Goal: Information Seeking & Learning: Learn about a topic

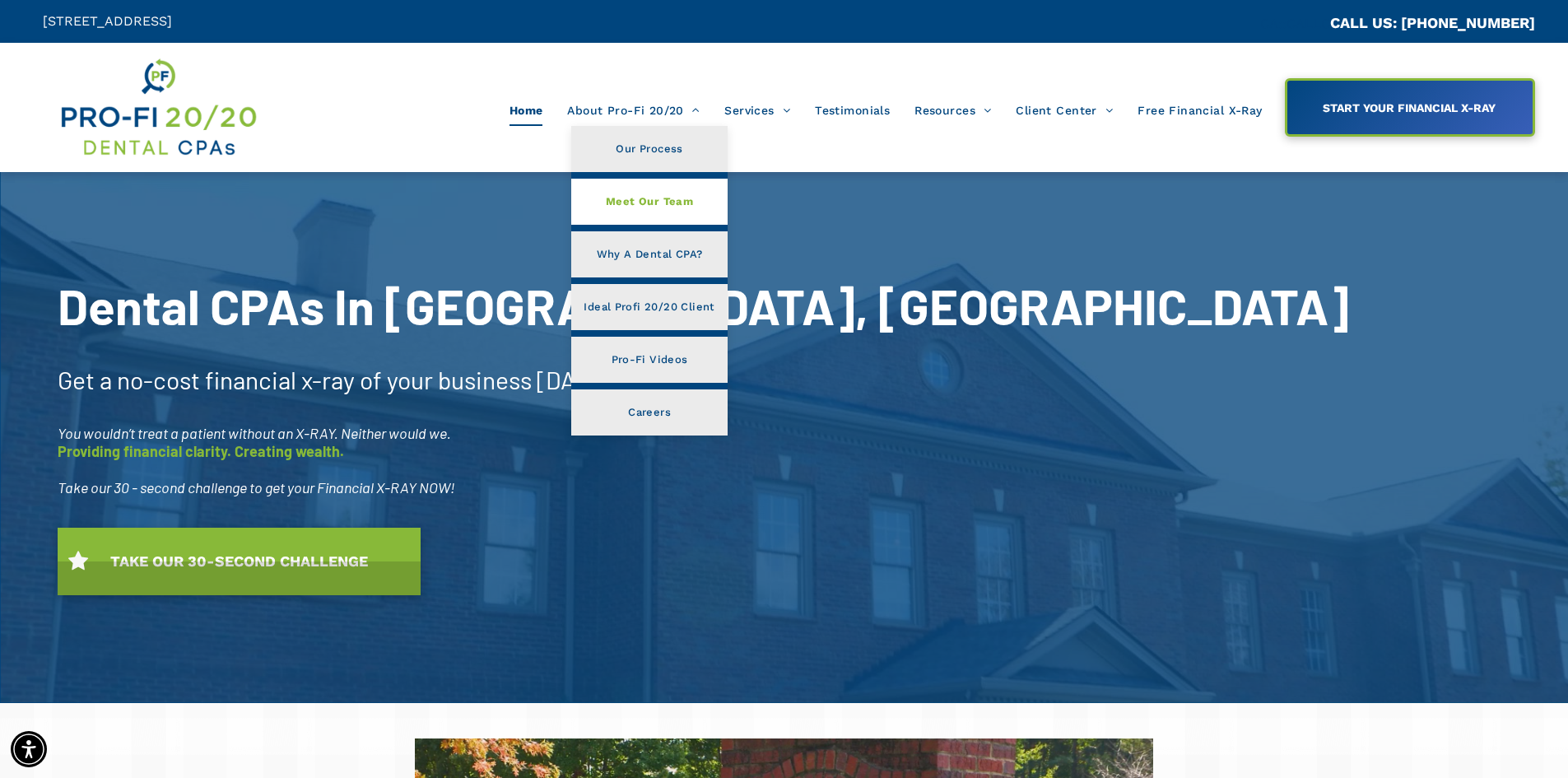
click at [646, 197] on span "Meet Our Team" at bounding box center [649, 202] width 87 height 22
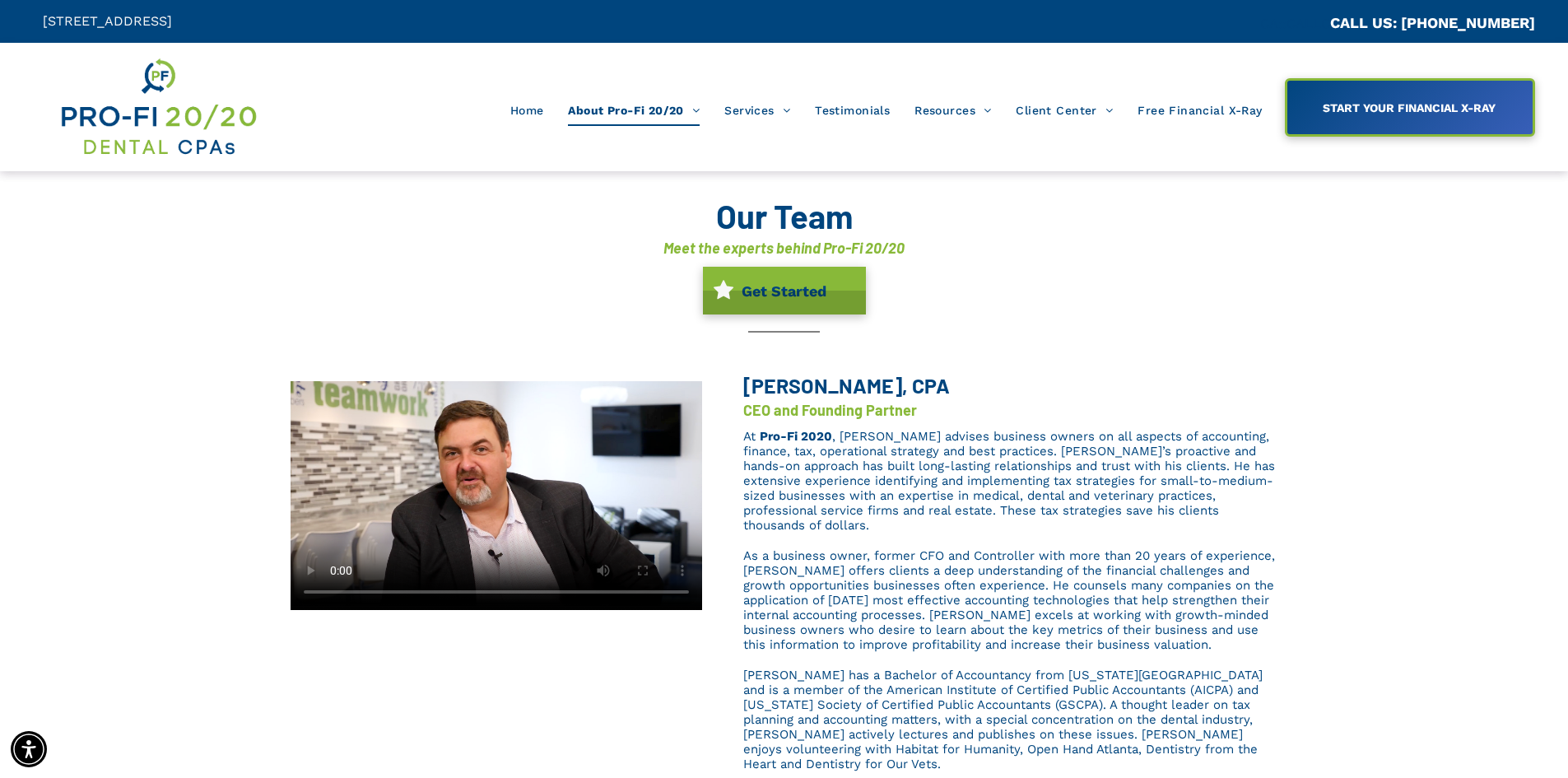
click at [1306, 520] on div "Brent L. Saunier, CPA CEO and Founding Partner At Pro-Fi 2020 , Brent advises b…" at bounding box center [784, 578] width 1568 height 441
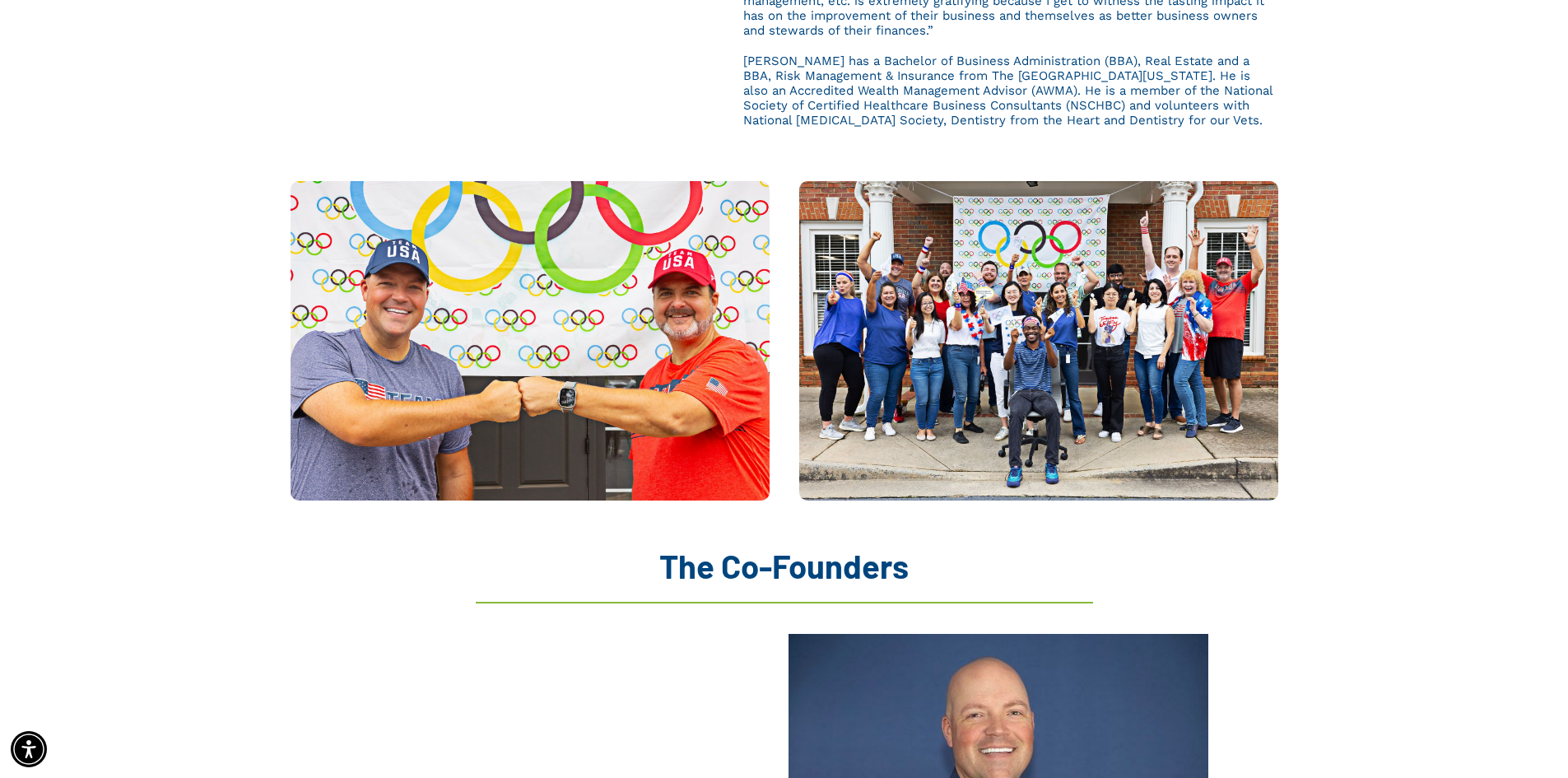
scroll to position [1153, 0]
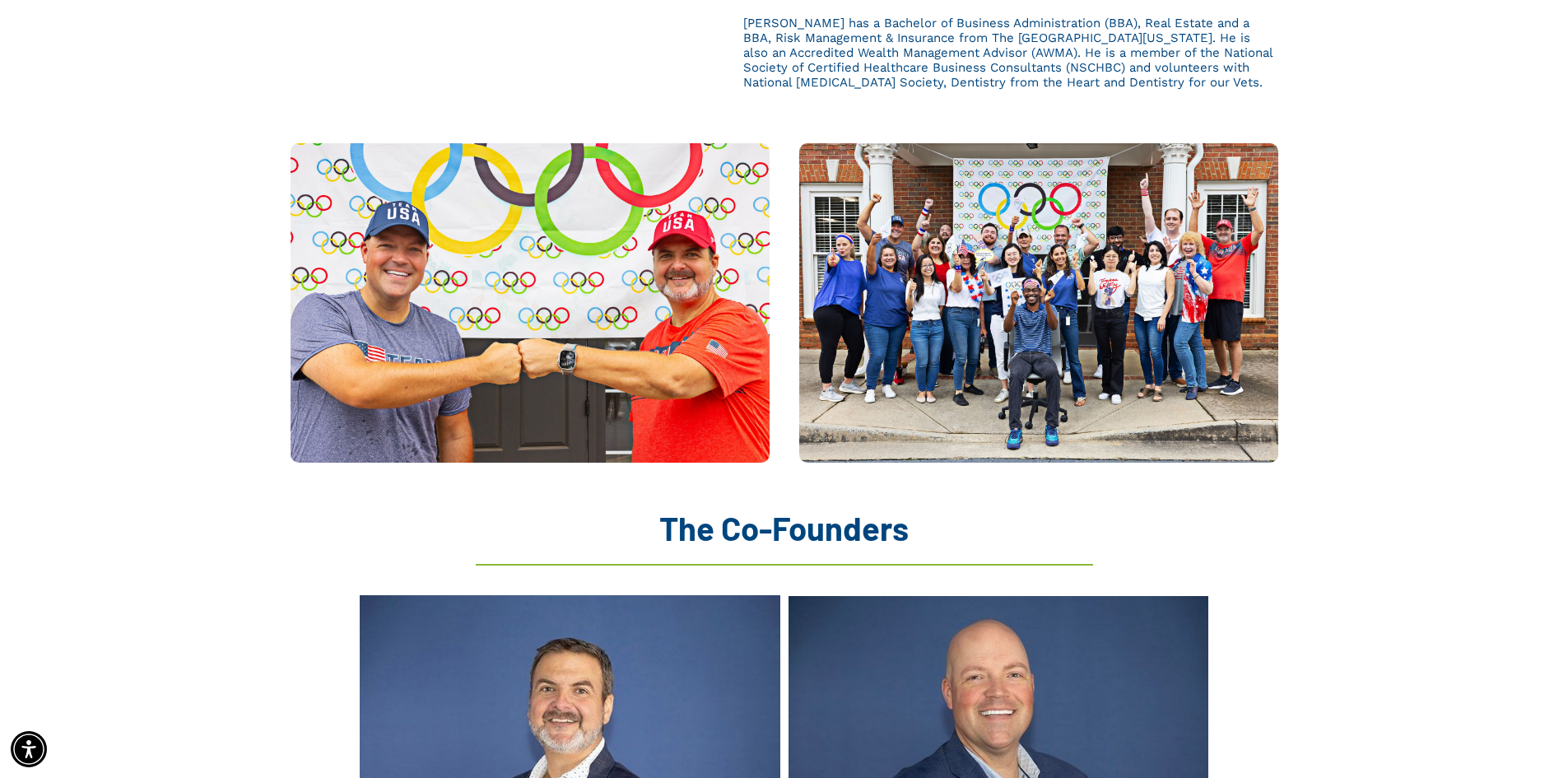
click at [1058, 251] on img at bounding box center [1039, 303] width 479 height 319
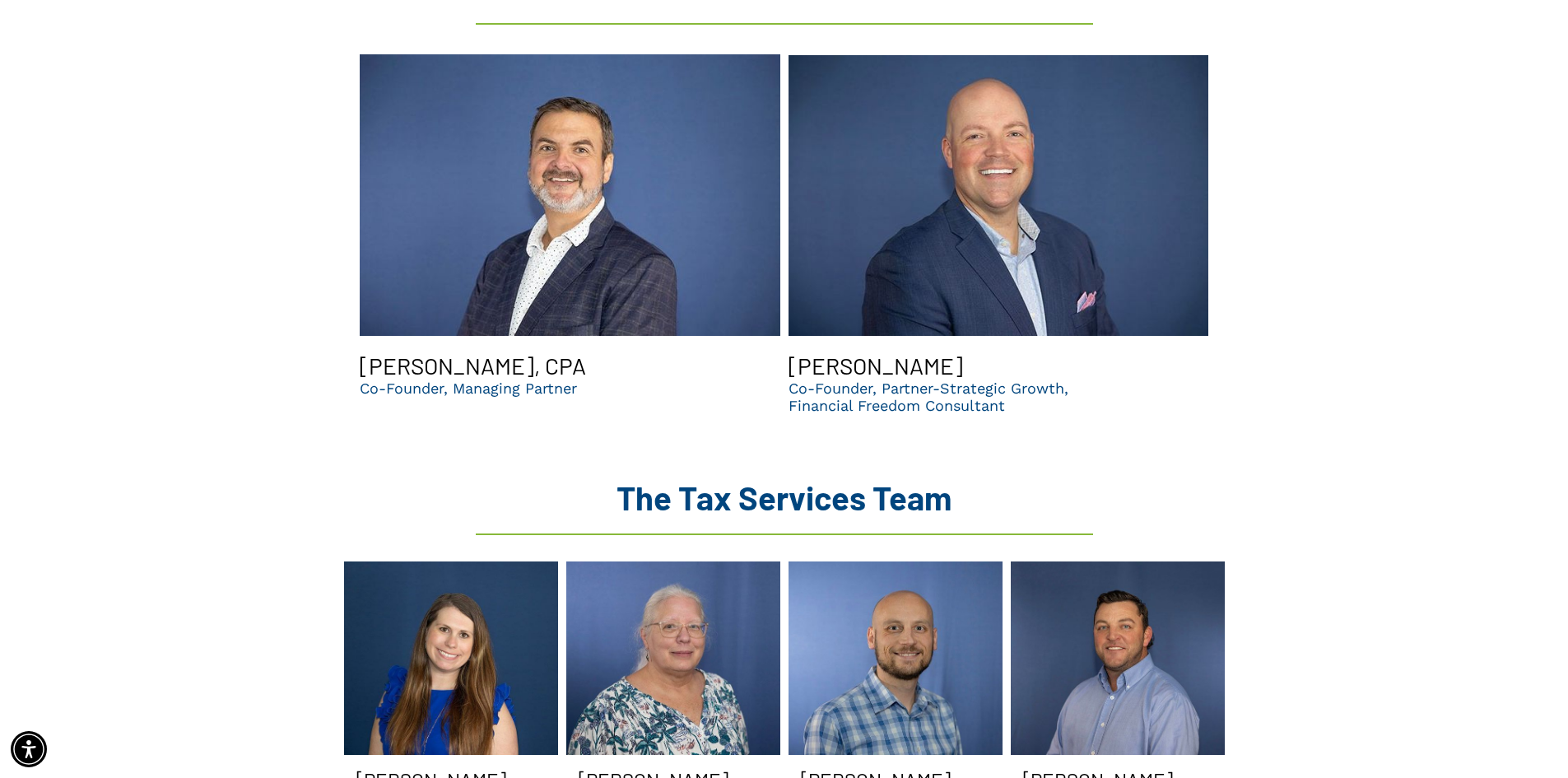
scroll to position [1812, 0]
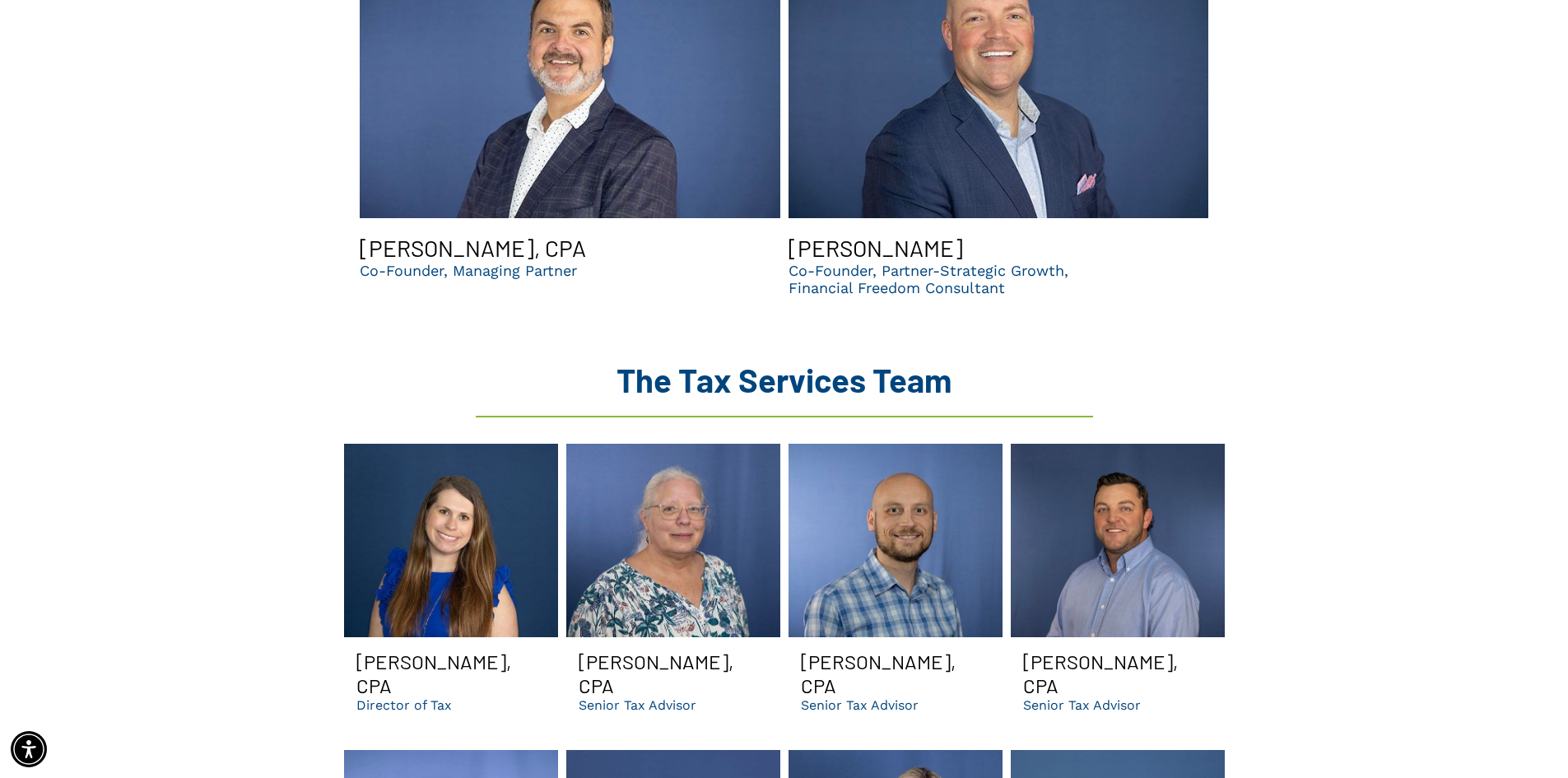
click at [440, 510] on link "Michelle Smiling | Dental CPA and accounting consultants in GA" at bounding box center [451, 541] width 214 height 194
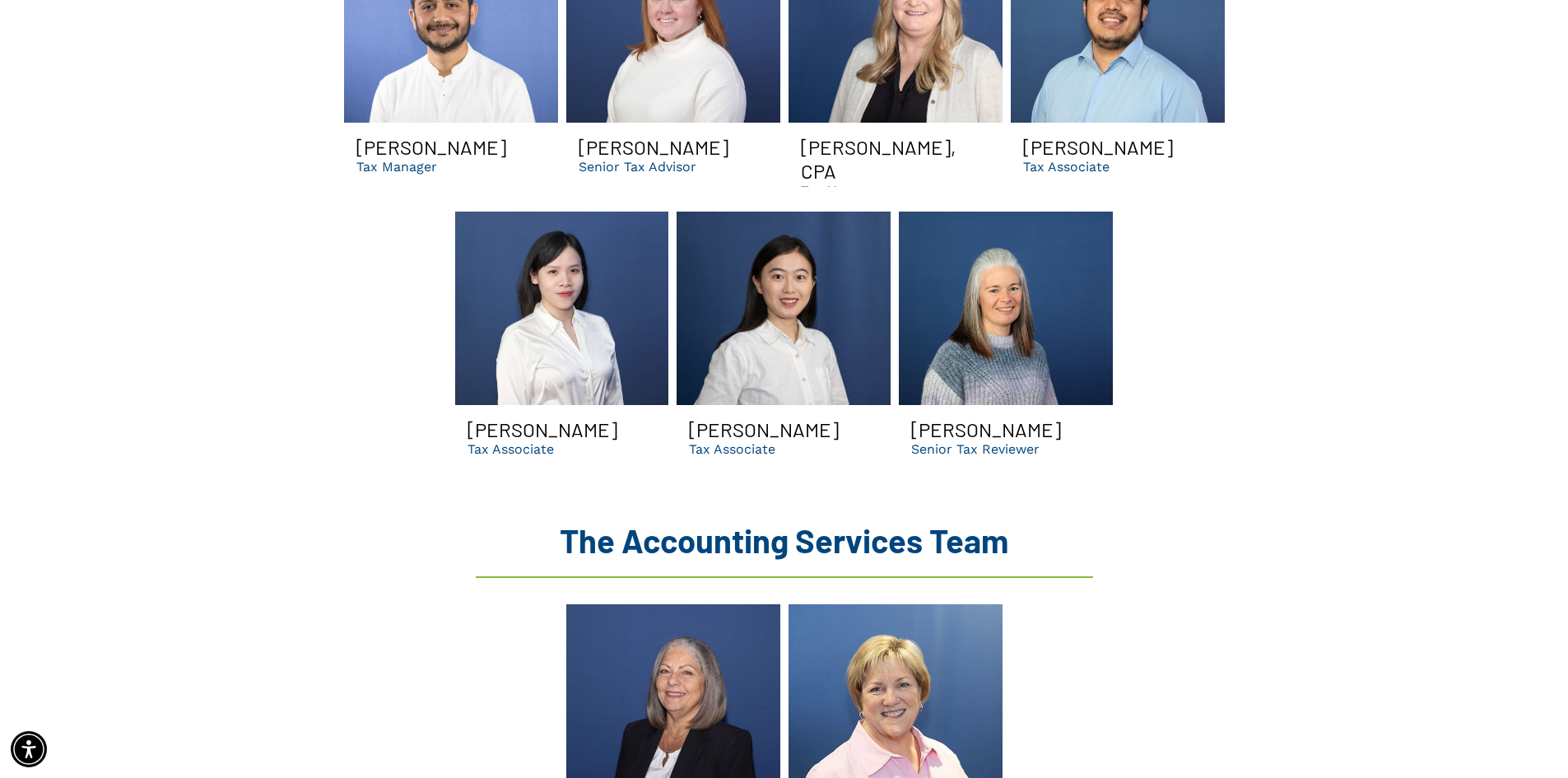
scroll to position [2635, 0]
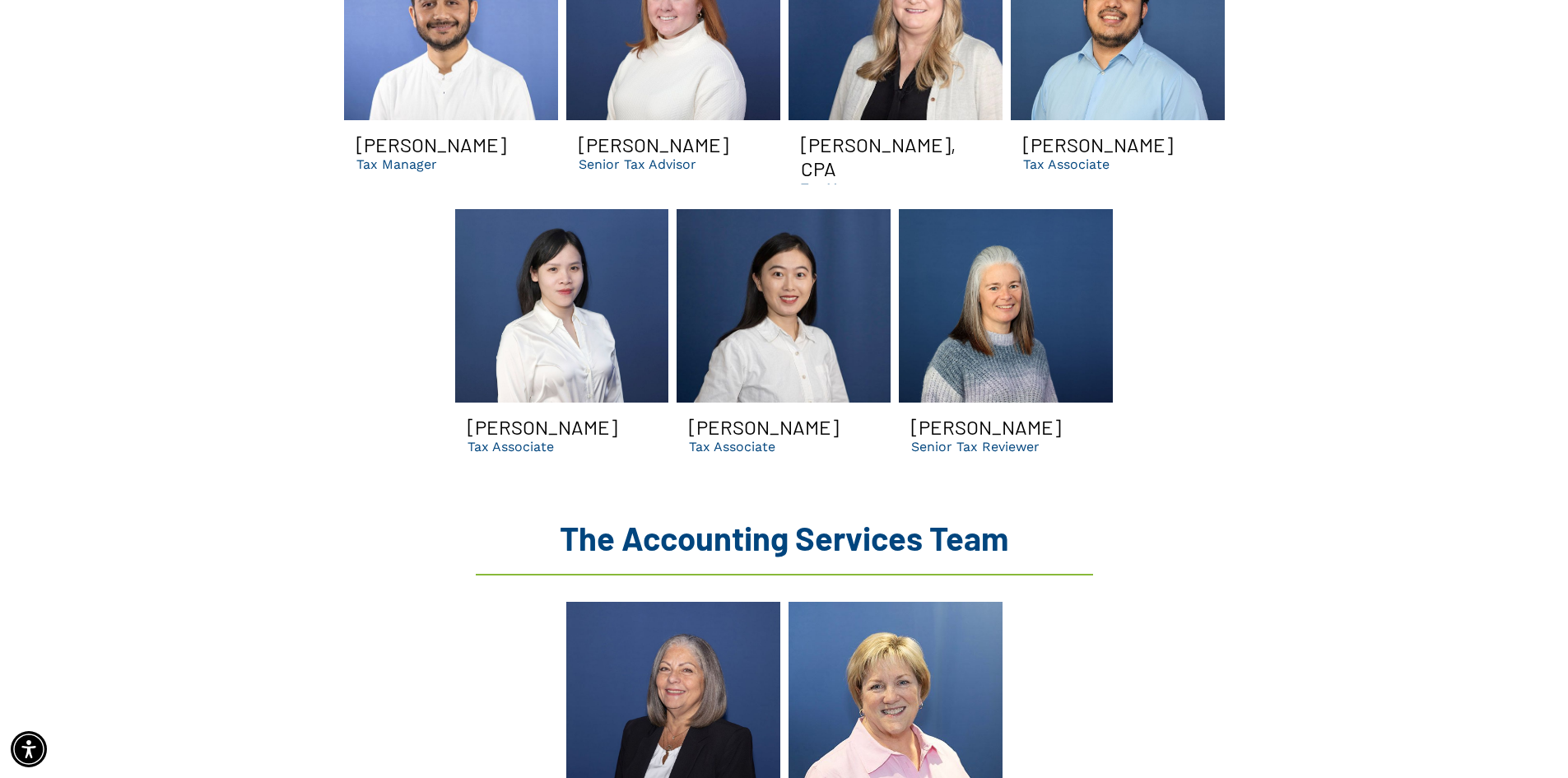
click at [745, 415] on h3 "Rachel Yang" at bounding box center [763, 426] width 150 height 24
click at [524, 415] on h3 "Phoebe Lam" at bounding box center [542, 426] width 150 height 24
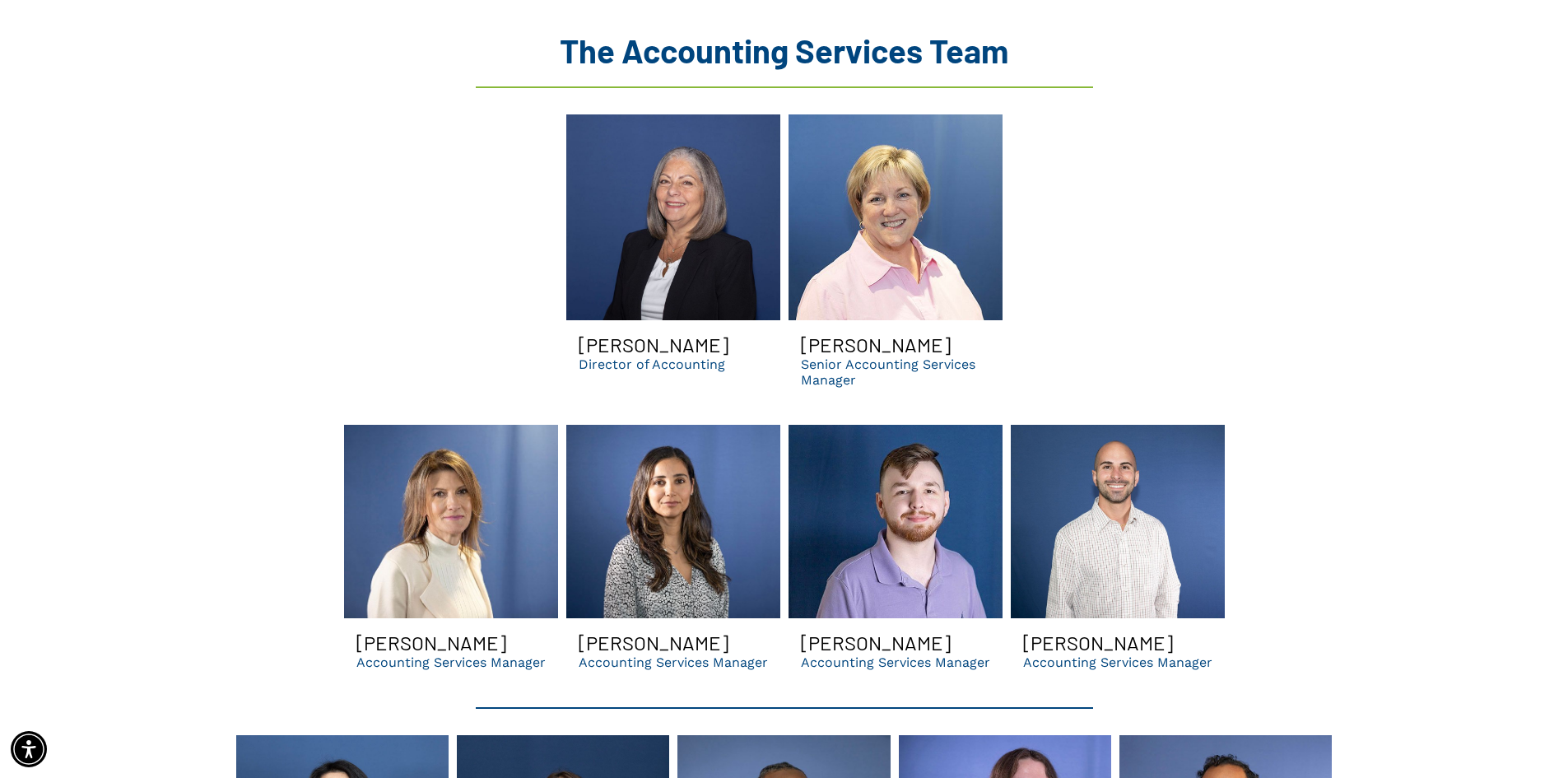
scroll to position [3129, 0]
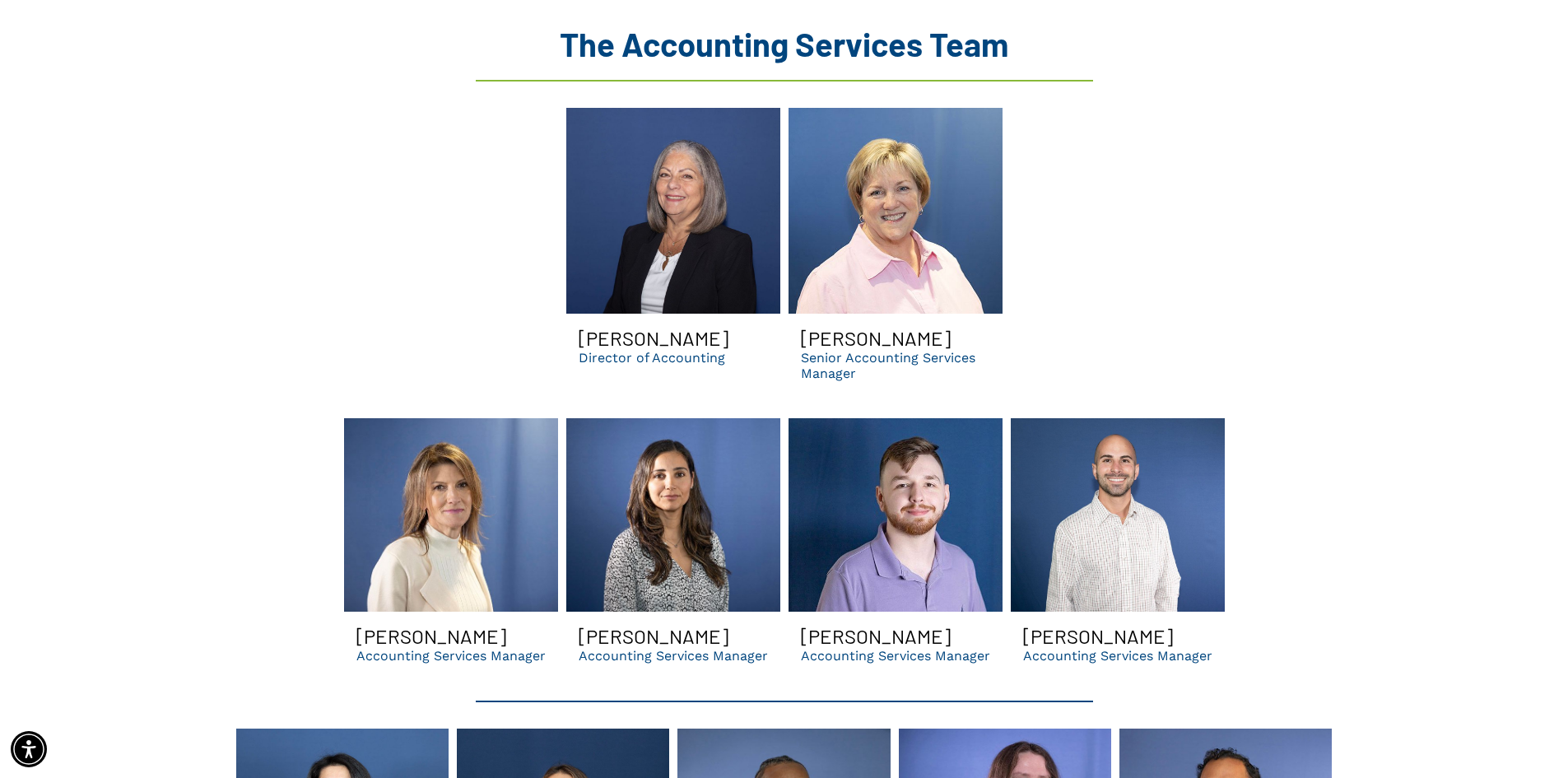
click at [439, 494] on link "Lori smiling | dental accounting services manager for dso and dental businesses…" at bounding box center [451, 515] width 214 height 194
click at [710, 460] on link "Carolina Smiling | dental accounting services manager in GA | dso consulting" at bounding box center [673, 515] width 214 height 194
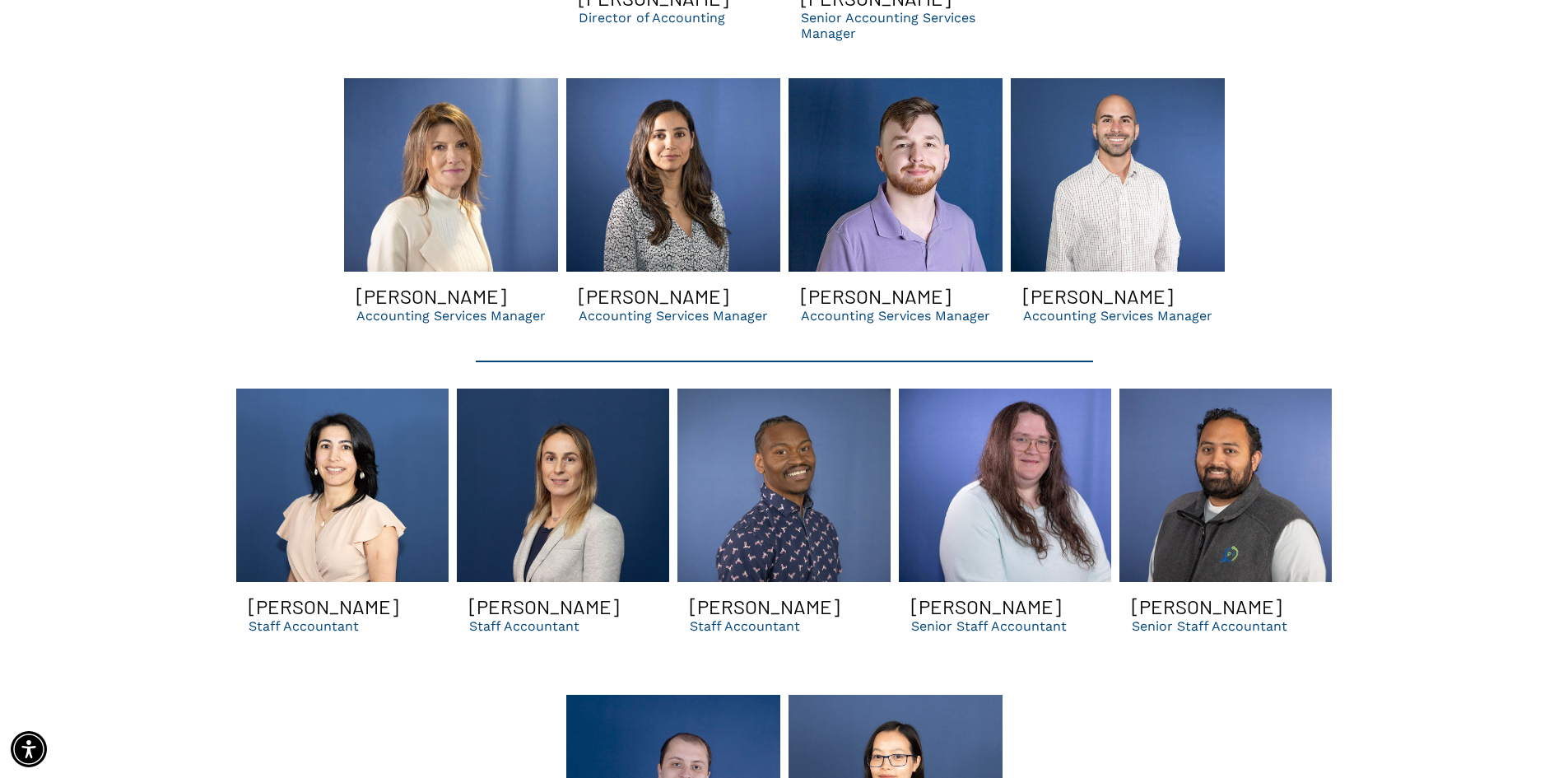
scroll to position [3540, 0]
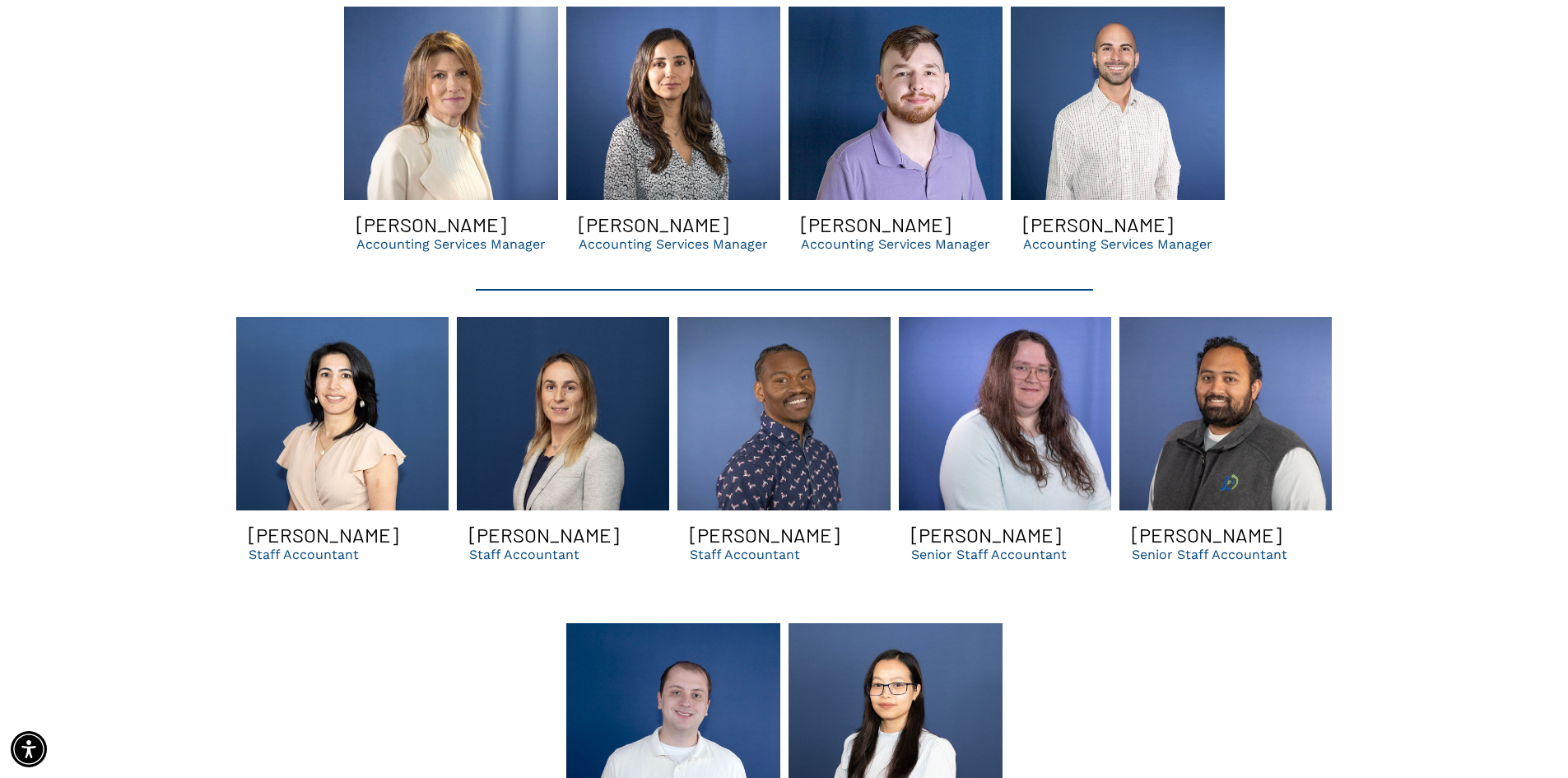
click at [582, 424] on link at bounding box center [562, 414] width 213 height 194
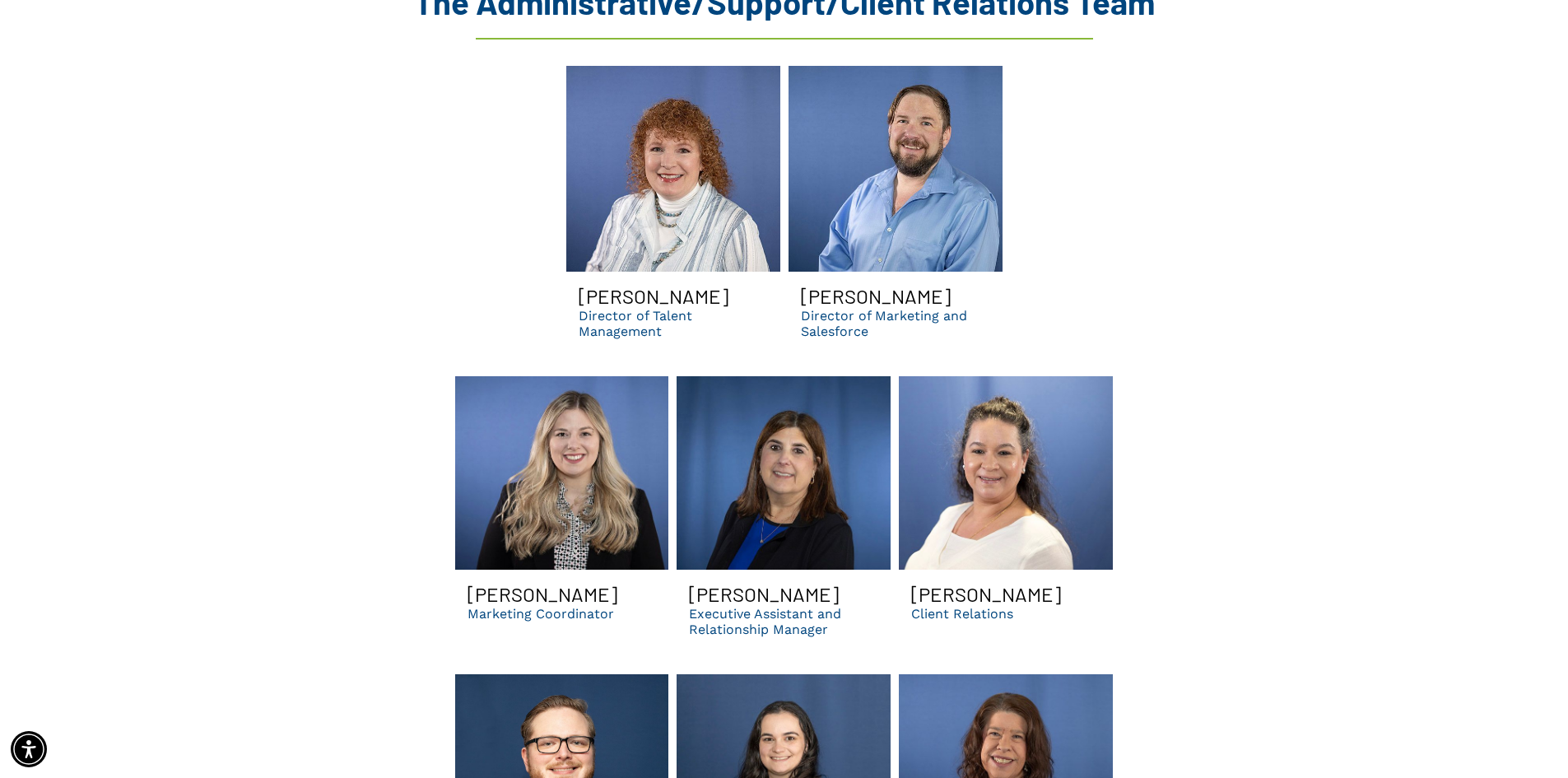
scroll to position [4528, 0]
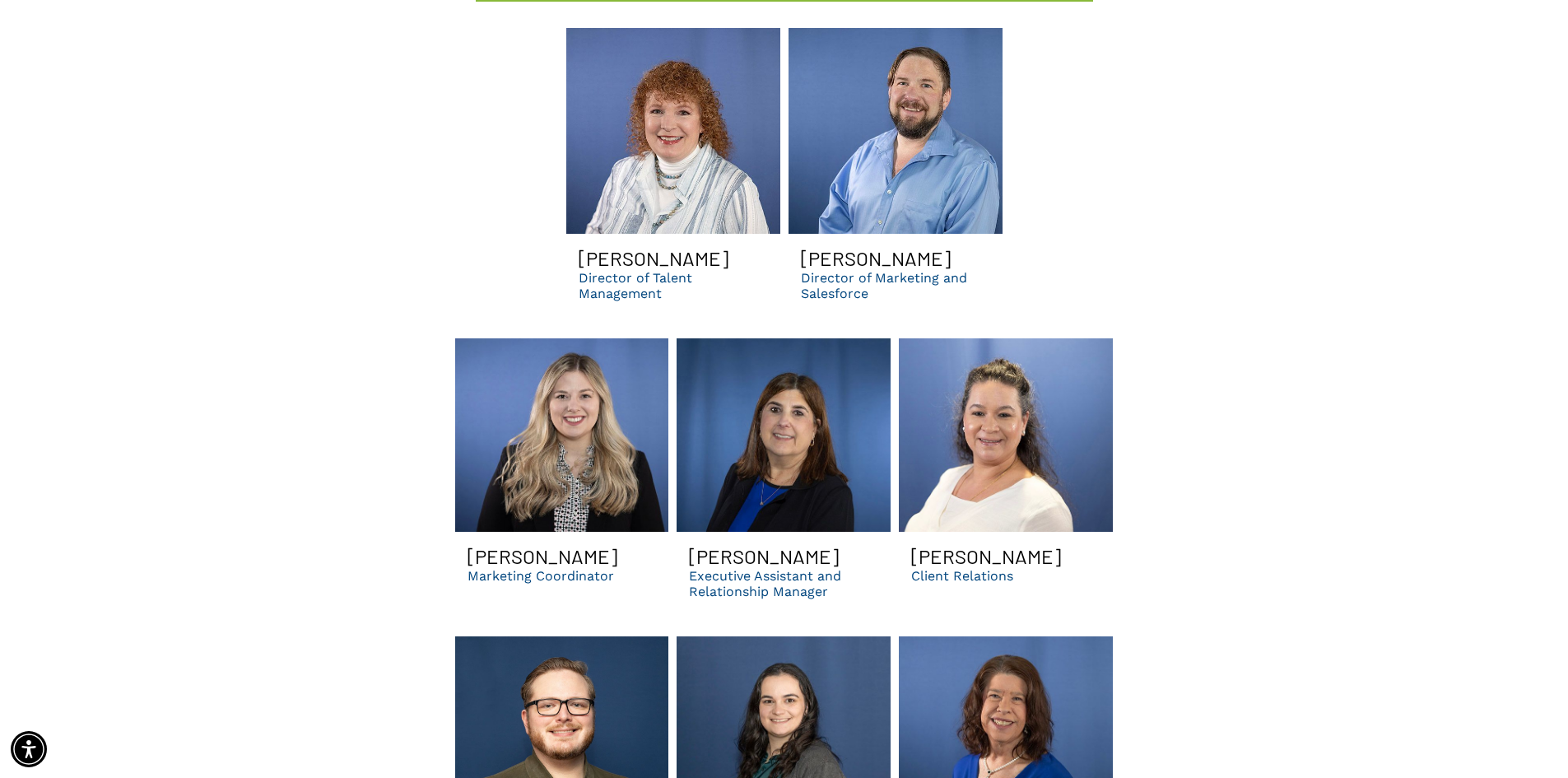
click at [575, 381] on link "A woman with red hair is smiling for the camera in front of a blue background." at bounding box center [562, 435] width 214 height 194
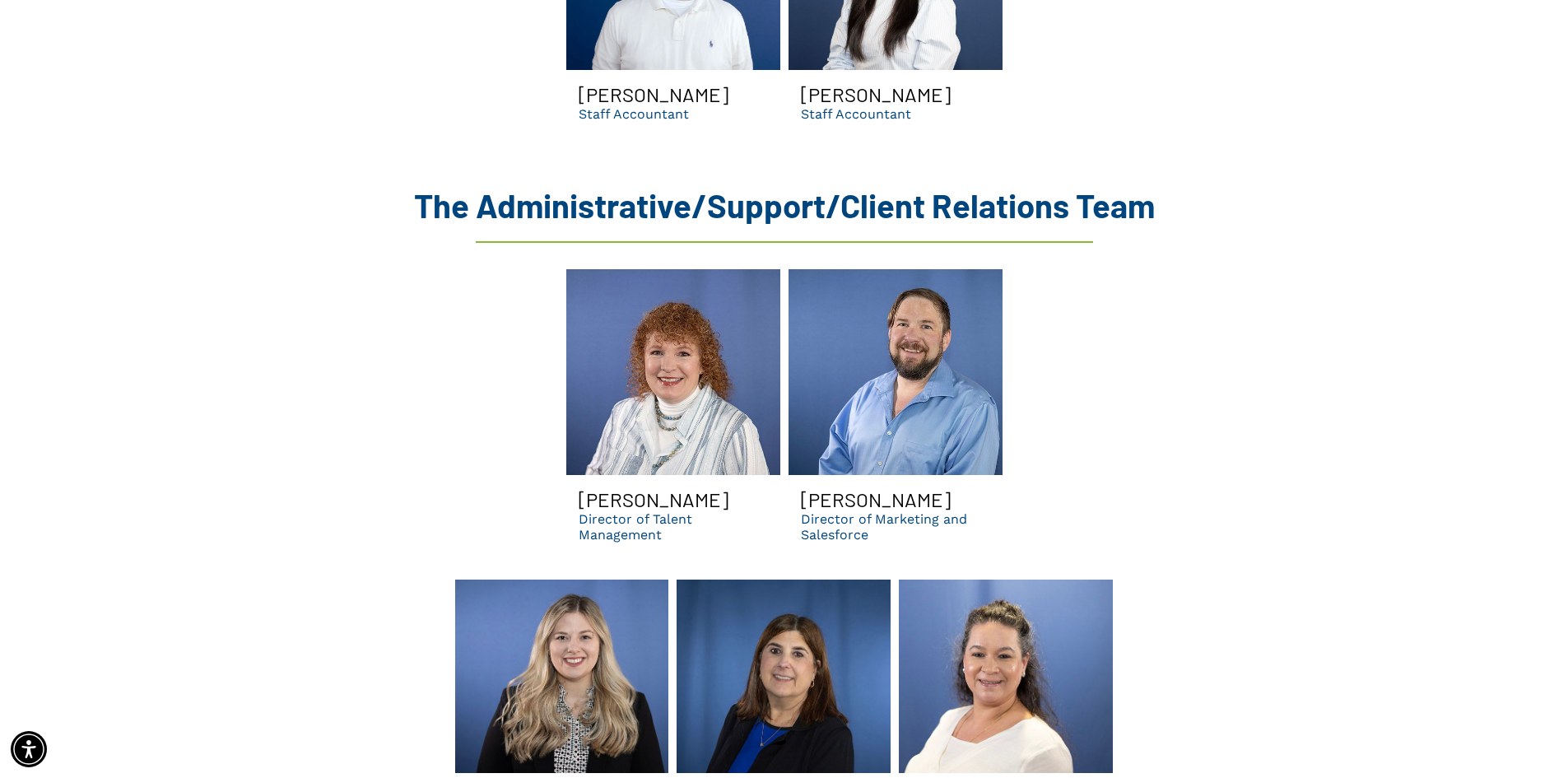
scroll to position [4281, 0]
